Goal: Find specific page/section: Find specific page/section

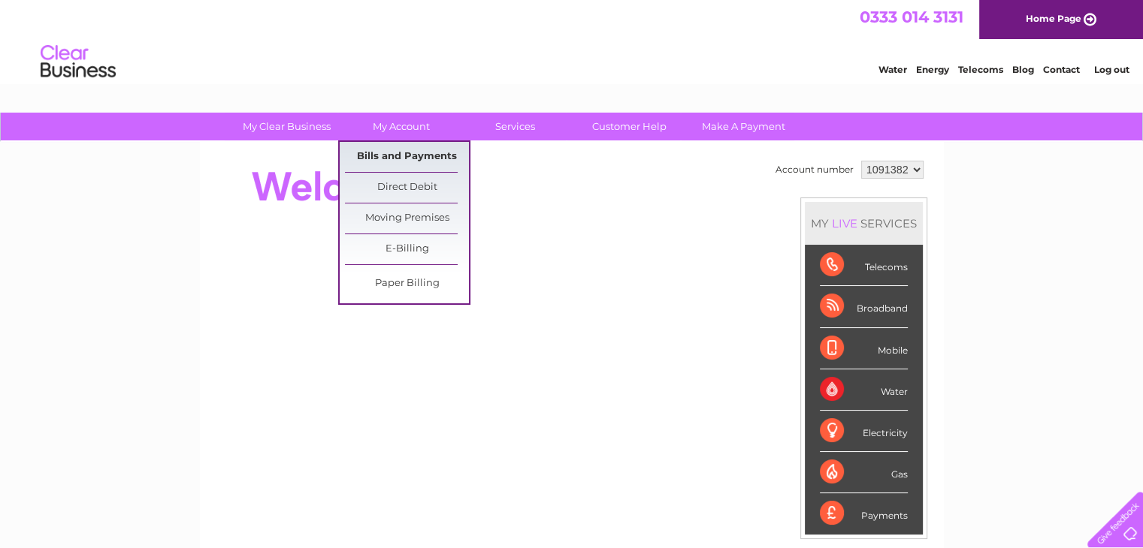
click at [423, 156] on link "Bills and Payments" at bounding box center [407, 157] width 124 height 30
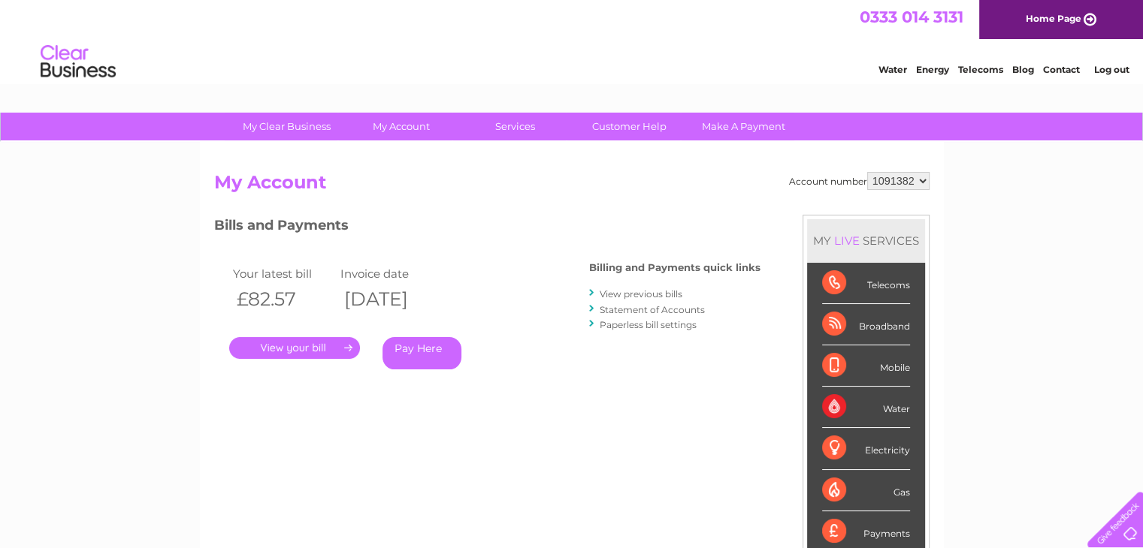
click at [272, 343] on link "." at bounding box center [294, 348] width 131 height 22
